Goal: Check status: Check status

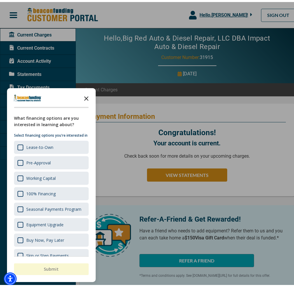
click at [86, 95] on icon "Close the survey" at bounding box center [87, 96] width 12 height 12
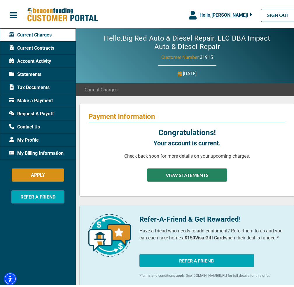
click at [184, 167] on button "VIEW STATEMENTS" at bounding box center [187, 172] width 80 height 13
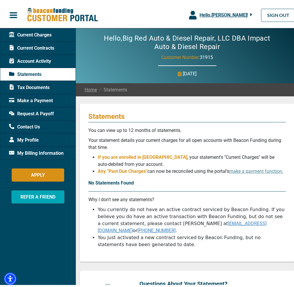
click at [39, 87] on span "Tax Documents" at bounding box center [29, 85] width 41 height 7
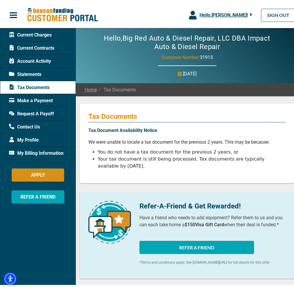
click at [33, 72] on span "Statements" at bounding box center [25, 72] width 32 height 7
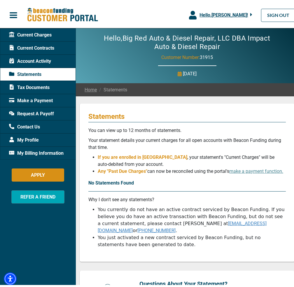
click at [34, 59] on span "Account Activity" at bounding box center [30, 59] width 42 height 7
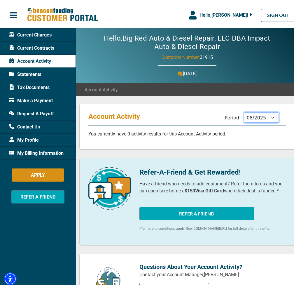
click at [262, 115] on select "09/2025 08/2025 07/2025 06/2025 05/2025 04/2025 03/2025 02/2025 01/2025 12/2024…" at bounding box center [261, 115] width 35 height 10
click at [244, 110] on select "09/2025 08/2025 07/2025 06/2025 05/2025 04/2025 03/2025 02/2025 01/2025 12/2024…" at bounding box center [261, 115] width 35 height 10
click at [256, 120] on select "09/2025 08/2025 07/2025 06/2025 05/2025 04/2025 03/2025 02/2025 01/2025 12/2024…" at bounding box center [261, 115] width 35 height 10
select select "12/2024"
click at [244, 110] on select "09/2025 08/2025 07/2025 06/2025 05/2025 04/2025 03/2025 02/2025 01/2025 12/2024…" at bounding box center [261, 115] width 35 height 10
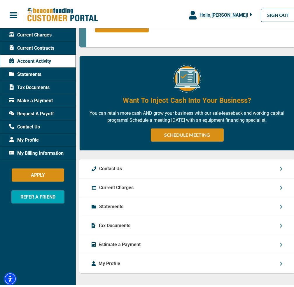
scroll to position [390, 0]
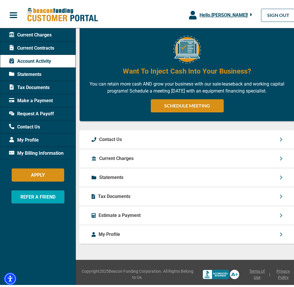
click at [161, 176] on div "Statements" at bounding box center [187, 175] width 216 height 19
